Goal: Find specific page/section: Find specific page/section

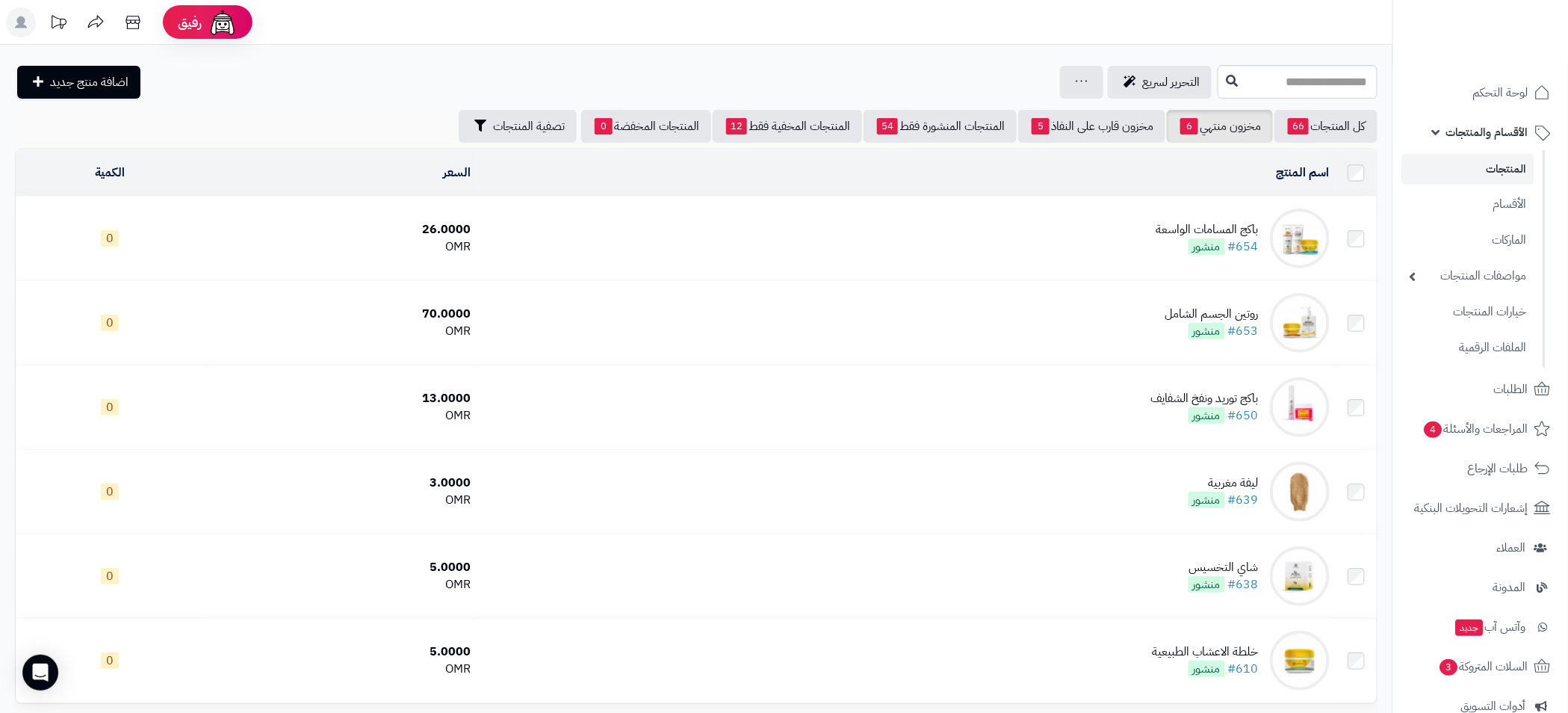
click at [1537, 168] on li "المنتجات" at bounding box center [1468, 169] width 150 height 31
click at [1508, 166] on link "المنتجات" at bounding box center [1468, 169] width 132 height 31
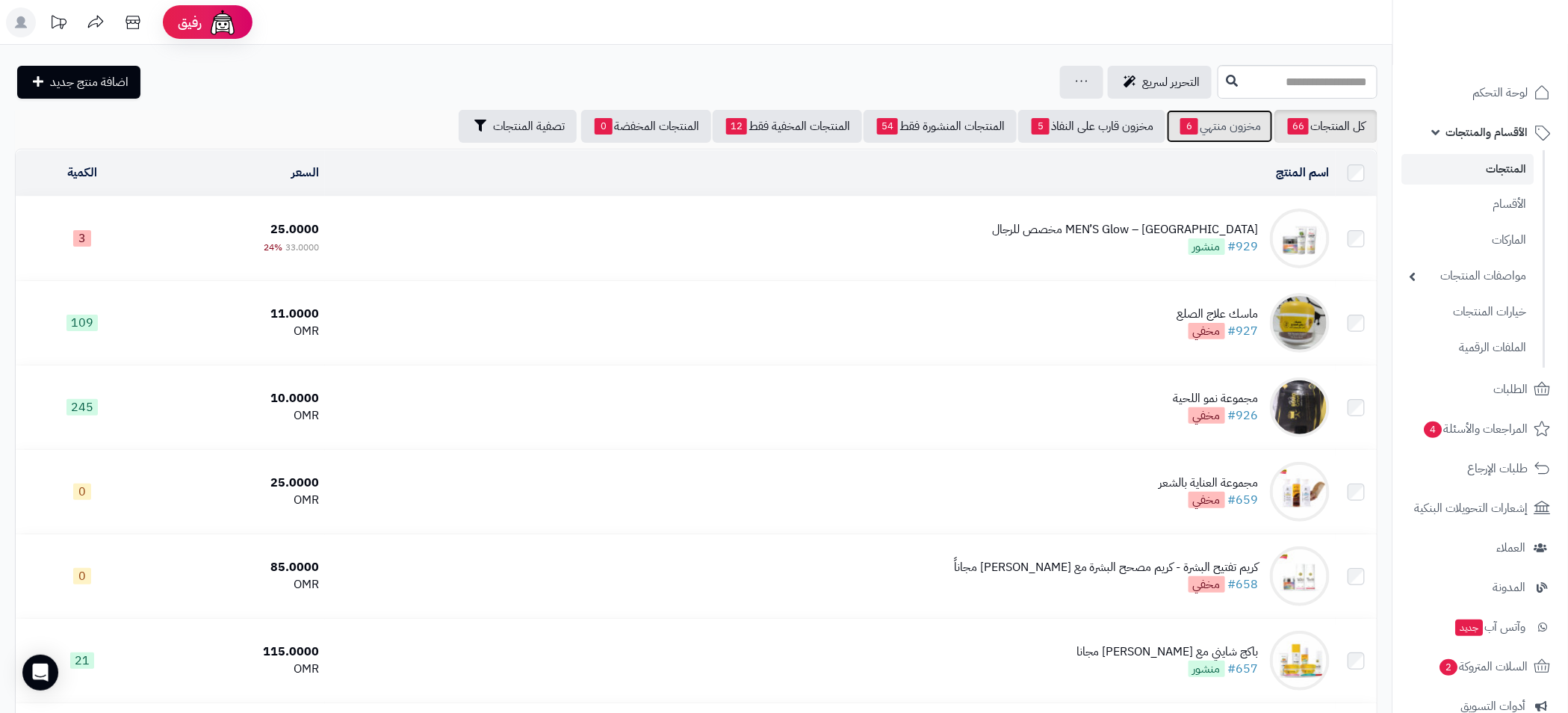
click at [1191, 130] on span "6" at bounding box center [1189, 126] width 18 height 16
